Goal: Task Accomplishment & Management: Manage account settings

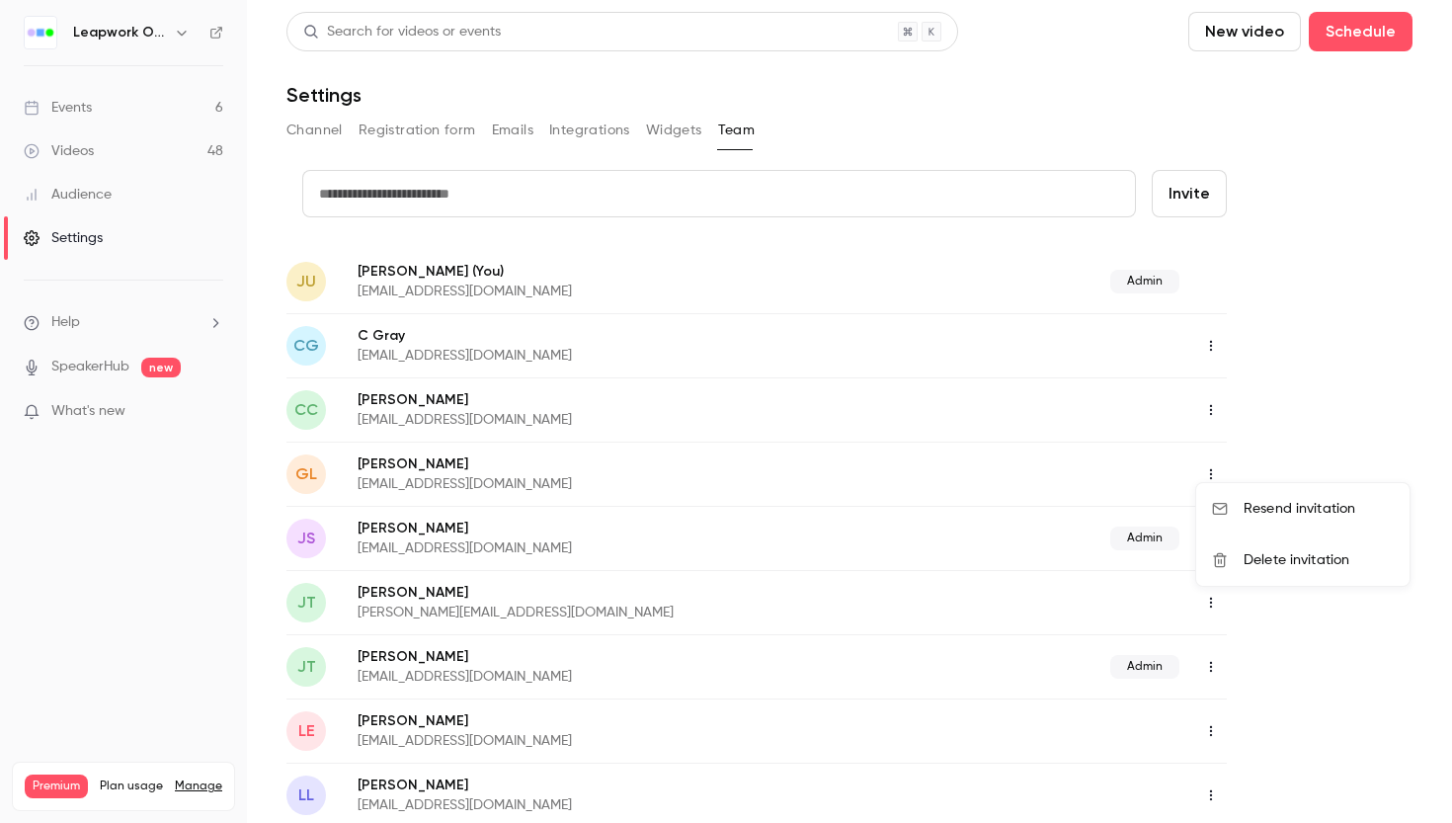
scroll to position [786, 0]
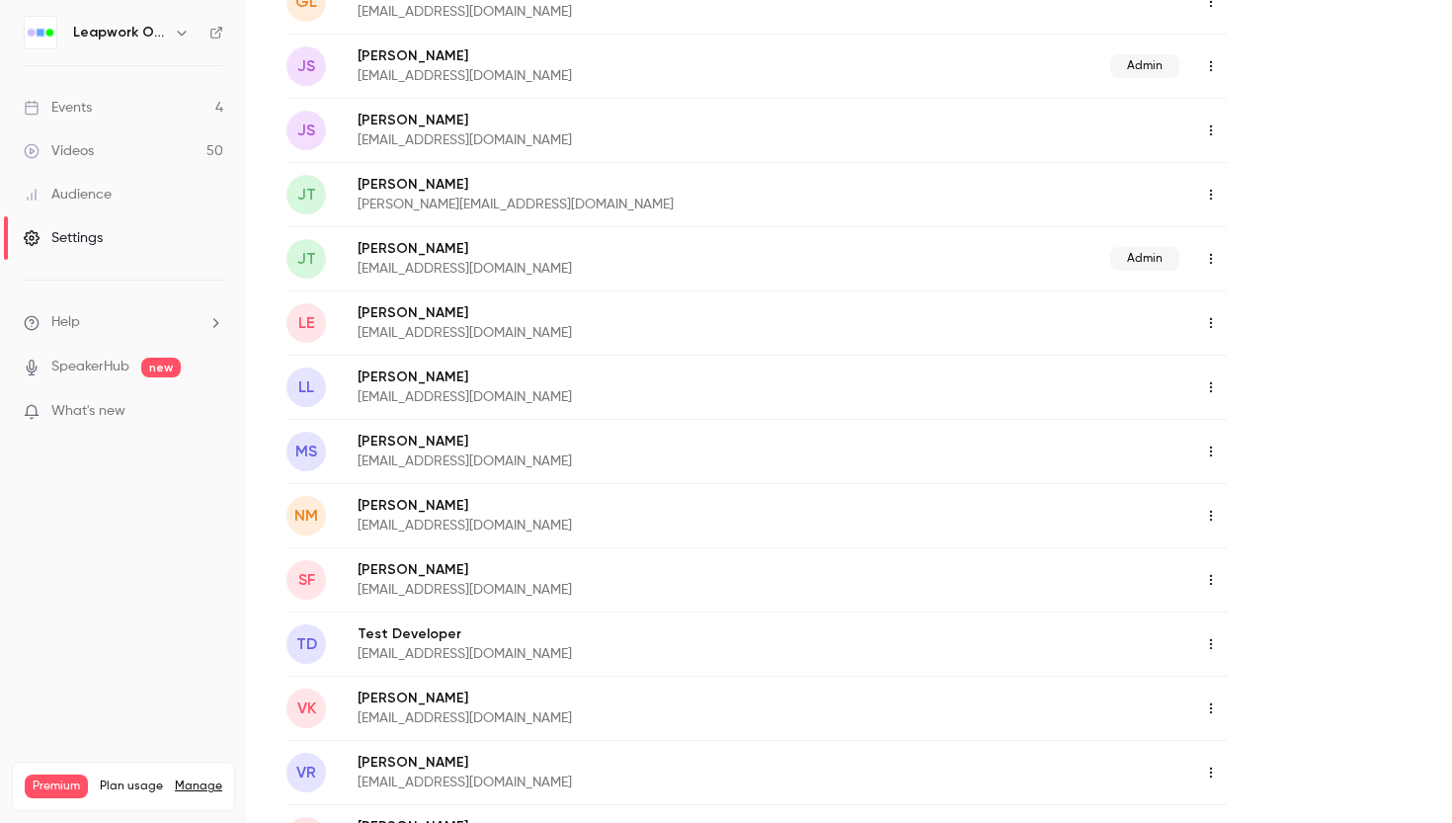
scroll to position [467, 0]
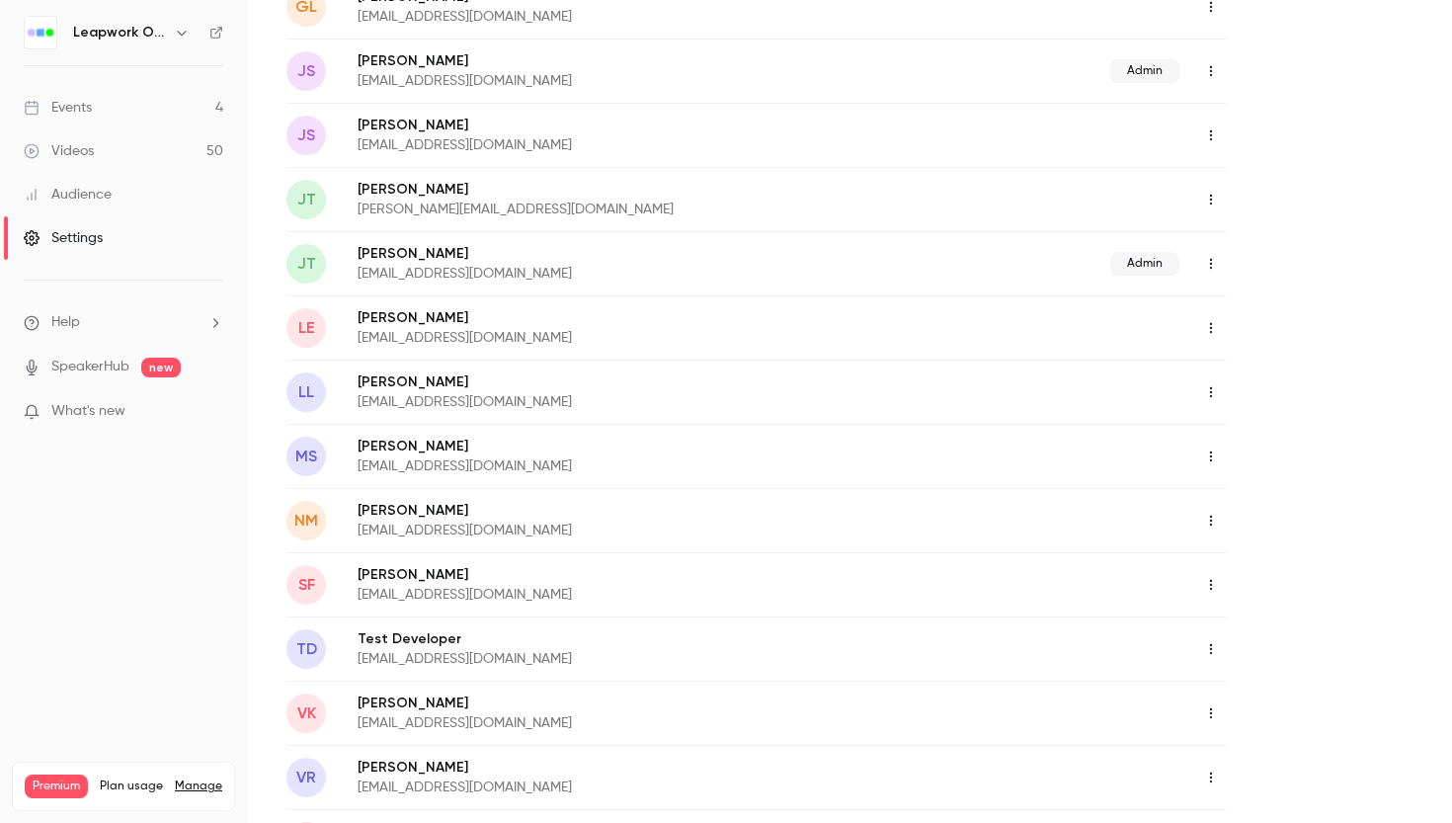
click at [1210, 129] on icon "button" at bounding box center [1211, 135] width 16 height 14
click at [1257, 188] on div "Assign admin role" at bounding box center [1319, 186] width 150 height 20
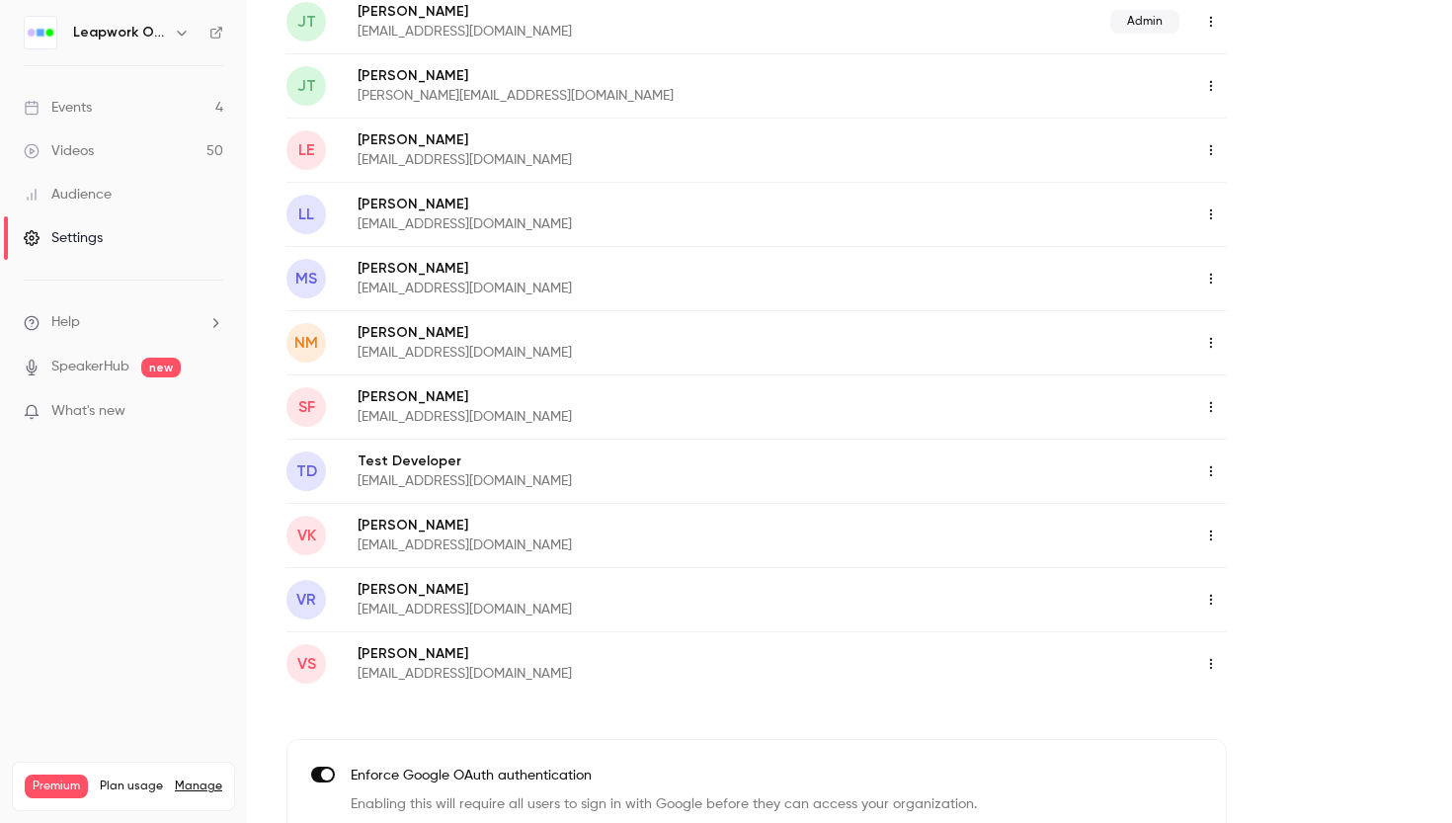
scroll to position [660, 0]
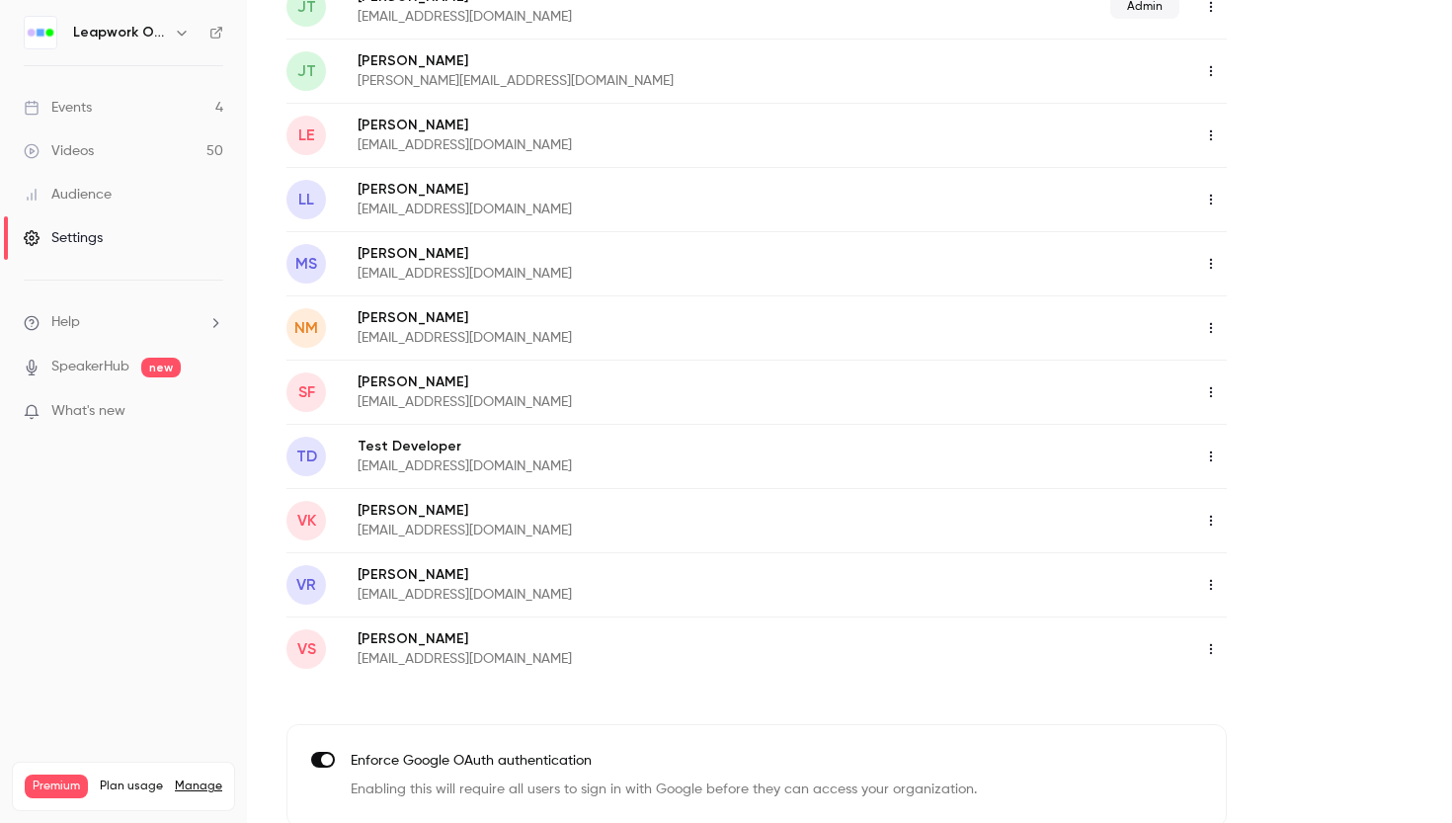
click at [1212, 454] on icon "button" at bounding box center [1211, 456] width 16 height 14
click at [1247, 512] on div "Assign admin role" at bounding box center [1319, 507] width 150 height 20
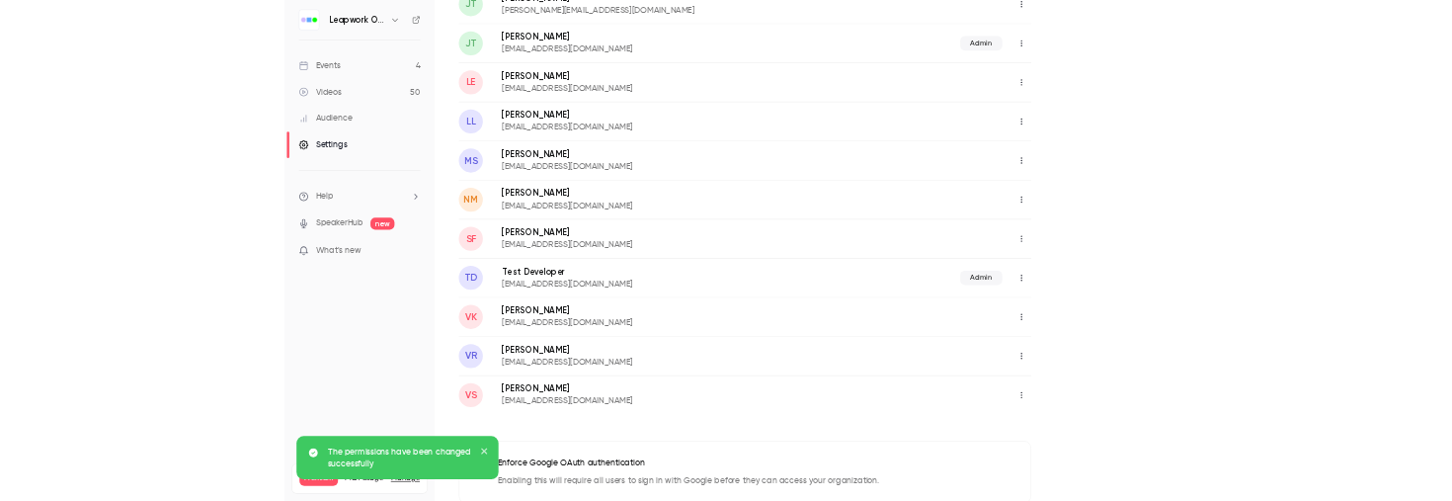
scroll to position [596, 0]
